Goal: Navigation & Orientation: Find specific page/section

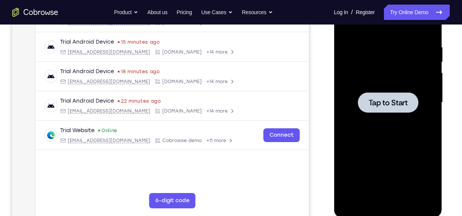
click at [359, 109] on div at bounding box center [387, 102] width 60 height 20
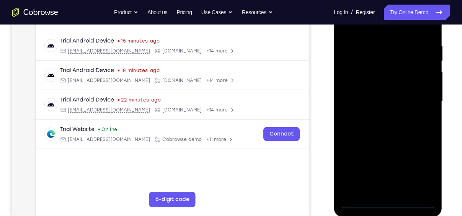
scroll to position [139, 0]
click at [388, 202] on div at bounding box center [387, 101] width 96 height 214
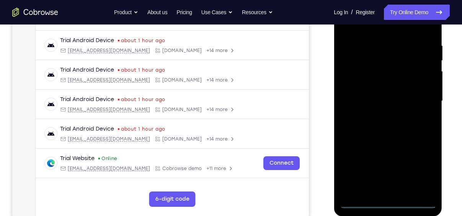
click at [421, 170] on div at bounding box center [387, 101] width 96 height 214
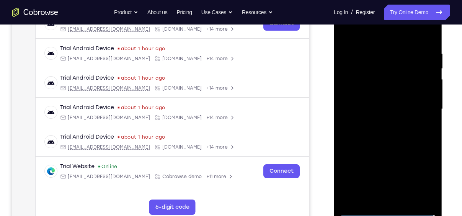
scroll to position [121, 0]
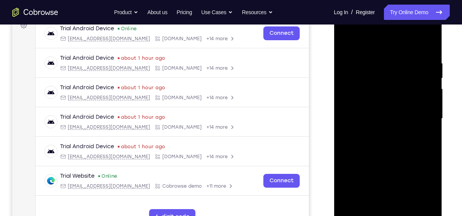
click at [365, 41] on div at bounding box center [387, 118] width 96 height 214
click at [420, 114] on div at bounding box center [387, 118] width 96 height 214
click at [378, 130] on div at bounding box center [387, 118] width 96 height 214
click at [379, 109] on div at bounding box center [387, 118] width 96 height 214
click at [366, 104] on div at bounding box center [387, 118] width 96 height 214
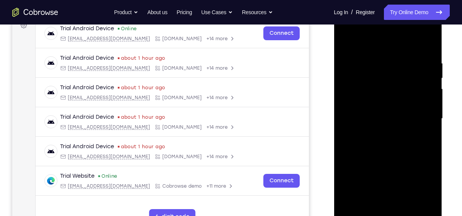
click at [385, 119] on div at bounding box center [387, 118] width 96 height 214
drag, startPoint x: 384, startPoint y: 47, endPoint x: 379, endPoint y: 11, distance: 35.5
click at [379, 11] on div at bounding box center [387, 118] width 96 height 214
click at [431, 53] on div at bounding box center [387, 118] width 96 height 214
click at [374, 66] on div at bounding box center [387, 118] width 96 height 214
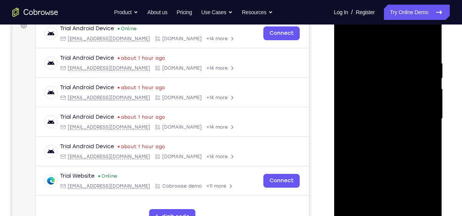
click at [426, 44] on div at bounding box center [387, 118] width 96 height 214
drag, startPoint x: 390, startPoint y: 97, endPoint x: 398, endPoint y: 214, distance: 116.6
click at [398, 214] on div at bounding box center [387, 118] width 96 height 214
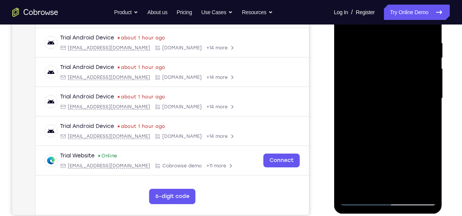
scroll to position [142, 0]
drag, startPoint x: 413, startPoint y: 125, endPoint x: 413, endPoint y: 174, distance: 48.6
click at [413, 174] on div at bounding box center [387, 98] width 96 height 214
click at [372, 38] on div at bounding box center [387, 98] width 96 height 214
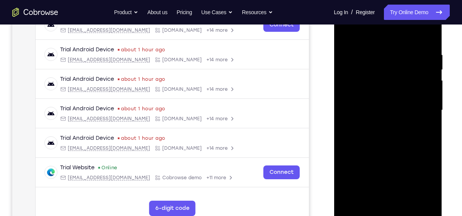
scroll to position [127, 0]
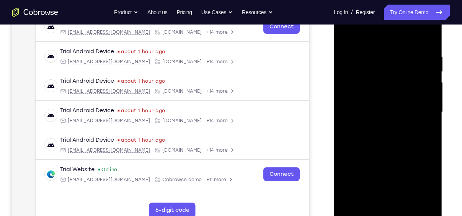
drag, startPoint x: 411, startPoint y: 67, endPoint x: 646, endPoint y: 70, distance: 235.0
click at [334, 71] on html "Online web based iOS Simulators and Android Emulators. Run iPhone, iPad, Mobile…" at bounding box center [388, 114] width 109 height 230
click at [431, 87] on div at bounding box center [387, 112] width 96 height 214
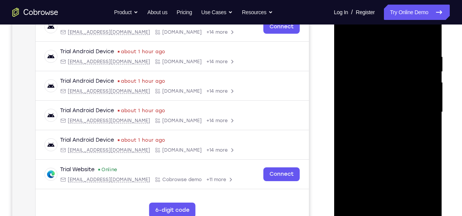
drag, startPoint x: 431, startPoint y: 93, endPoint x: 312, endPoint y: 77, distance: 120.1
click at [334, 77] on html "Online web based iOS Simulators and Android Emulators. Run iPhone, iPad, Mobile…" at bounding box center [388, 114] width 109 height 230
drag, startPoint x: 427, startPoint y: 85, endPoint x: 339, endPoint y: 82, distance: 88.1
click at [339, 82] on div at bounding box center [388, 113] width 108 height 228
drag, startPoint x: 424, startPoint y: 116, endPoint x: 362, endPoint y: 115, distance: 62.4
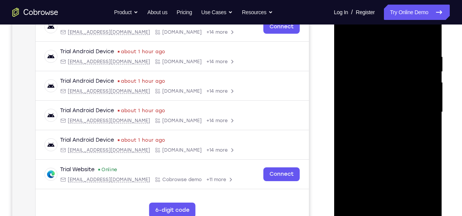
click at [362, 115] on div at bounding box center [387, 112] width 96 height 214
click at [425, 113] on div at bounding box center [387, 112] width 96 height 214
click at [428, 113] on div at bounding box center [387, 112] width 96 height 214
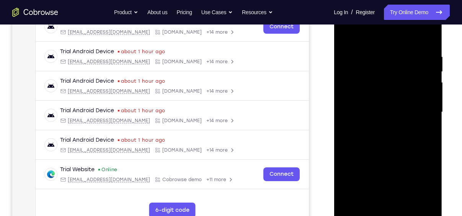
click at [428, 113] on div at bounding box center [387, 112] width 96 height 214
click at [429, 82] on div at bounding box center [387, 112] width 96 height 214
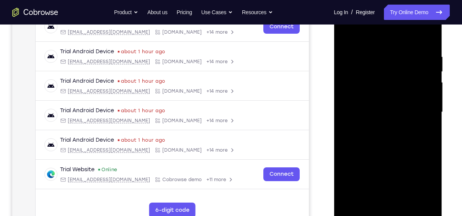
click at [428, 72] on div at bounding box center [387, 112] width 96 height 214
click at [428, 79] on div at bounding box center [387, 112] width 96 height 214
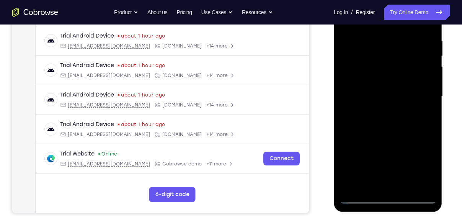
scroll to position [135, 0]
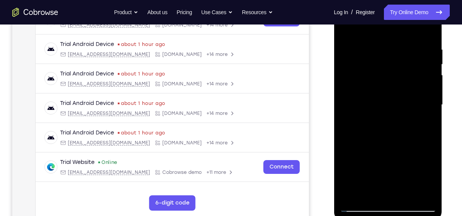
click at [426, 31] on div at bounding box center [387, 105] width 96 height 214
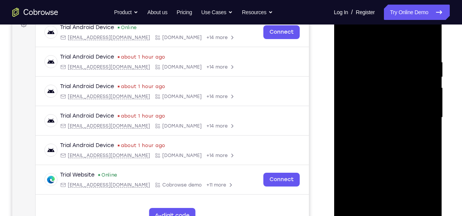
scroll to position [122, 0]
click at [426, 43] on div at bounding box center [387, 118] width 96 height 214
drag, startPoint x: 393, startPoint y: 78, endPoint x: 383, endPoint y: 235, distance: 157.6
click at [383, 215] on html "Online web based iOS Simulators and Android Emulators. Run iPhone, iPad, Mobile…" at bounding box center [388, 120] width 109 height 230
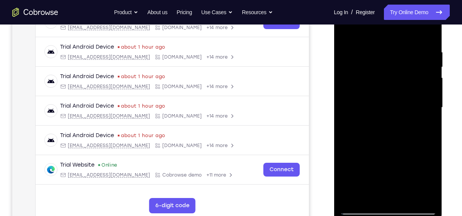
scroll to position [132, 0]
drag, startPoint x: 410, startPoint y: 144, endPoint x: 410, endPoint y: 110, distance: 34.1
click at [410, 110] on div at bounding box center [387, 107] width 96 height 214
click at [429, 107] on div at bounding box center [387, 107] width 96 height 214
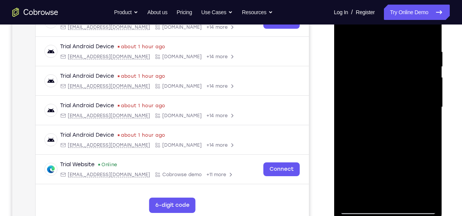
click at [430, 107] on div at bounding box center [387, 107] width 96 height 214
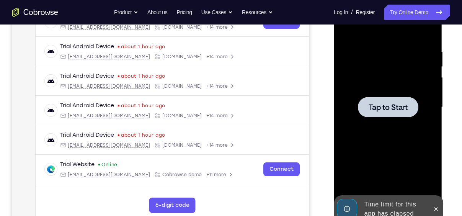
click at [430, 107] on div at bounding box center [387, 107] width 96 height 214
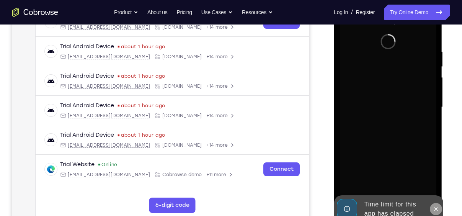
click at [435, 209] on icon at bounding box center [435, 208] width 3 height 3
